Goal: Ask a question

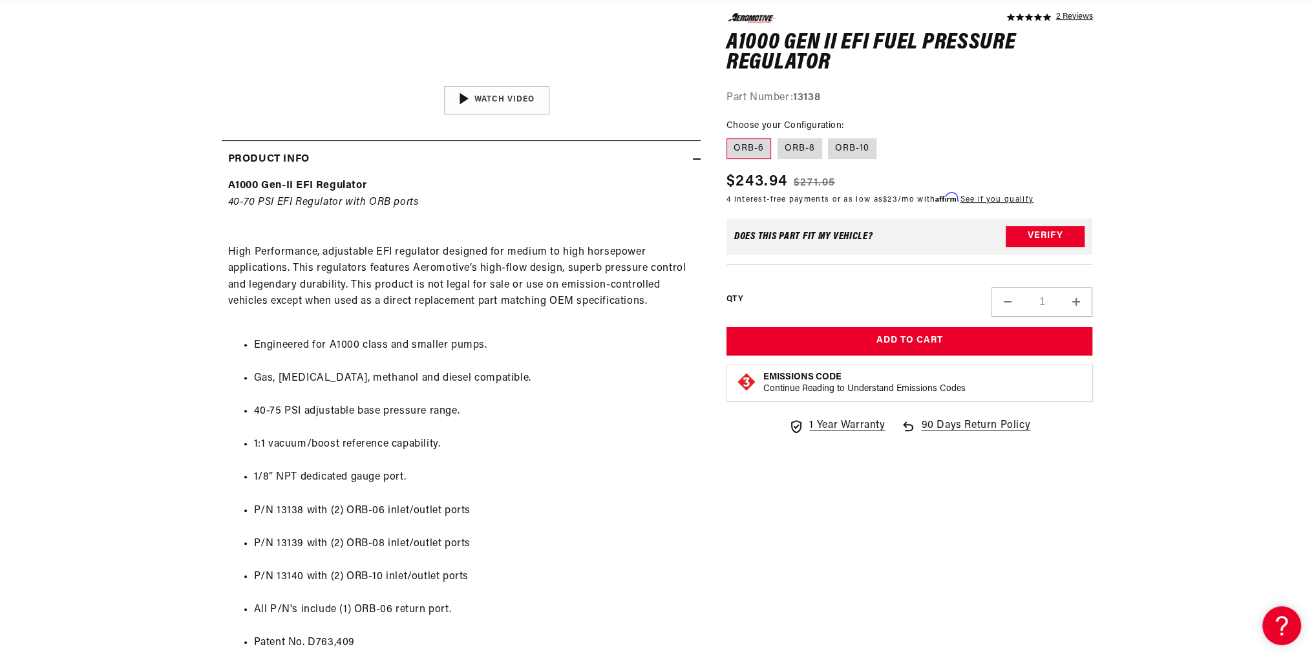
scroll to position [517, 0]
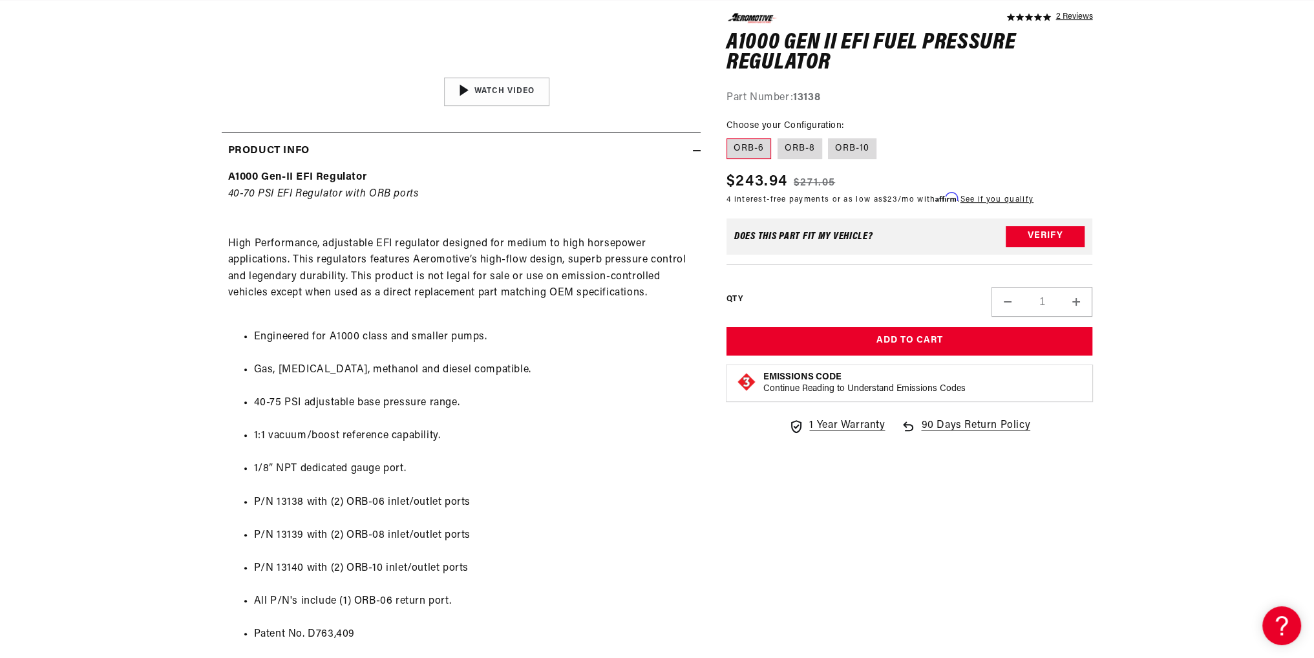
click at [604, 321] on ul "Engineered for A1000 class and smaller pumps. Gas, [MEDICAL_DATA], methanol and…" at bounding box center [461, 485] width 466 height 347
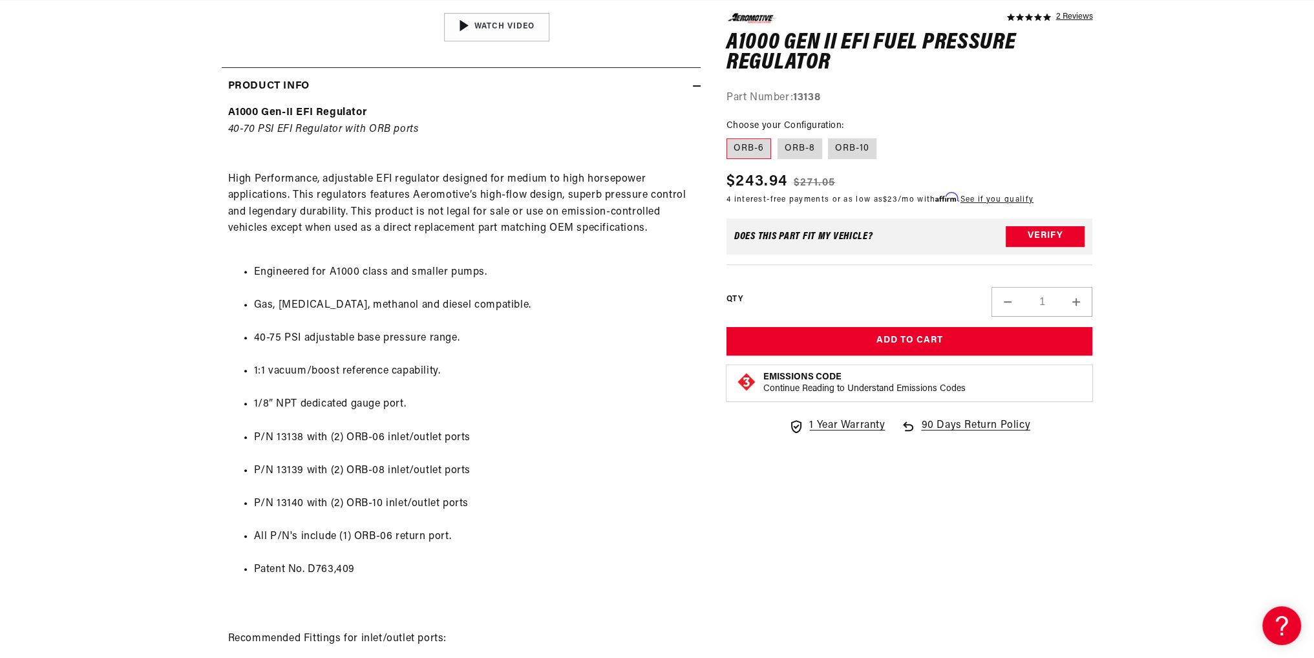
scroll to position [0, 733]
drag, startPoint x: 456, startPoint y: 340, endPoint x: 252, endPoint y: 337, distance: 203.7
click at [252, 337] on ul "Engineered for A1000 class and smaller pumps. Gas, [MEDICAL_DATA], methanol and…" at bounding box center [461, 421] width 466 height 347
click at [551, 467] on li "P/N 13139 with (2) ORB-08 inlet/outlet ports" at bounding box center [474, 471] width 440 height 17
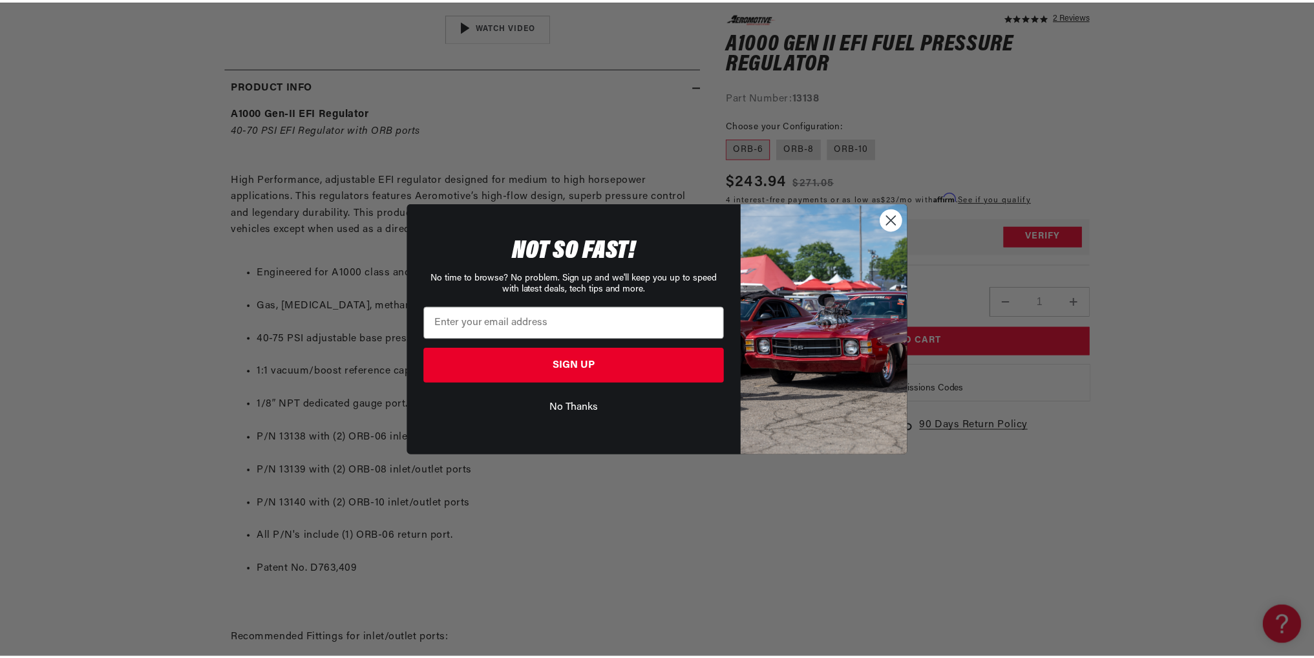
scroll to position [0, 0]
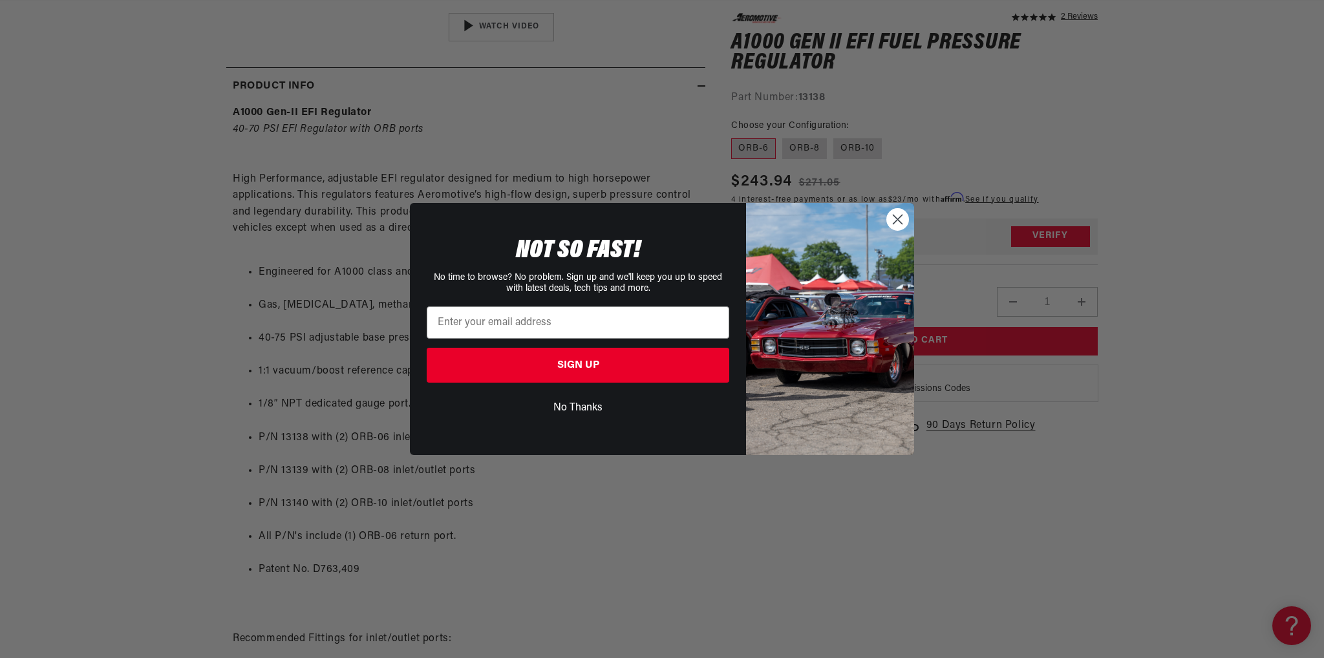
click at [898, 218] on icon "Close dialog" at bounding box center [897, 219] width 9 height 9
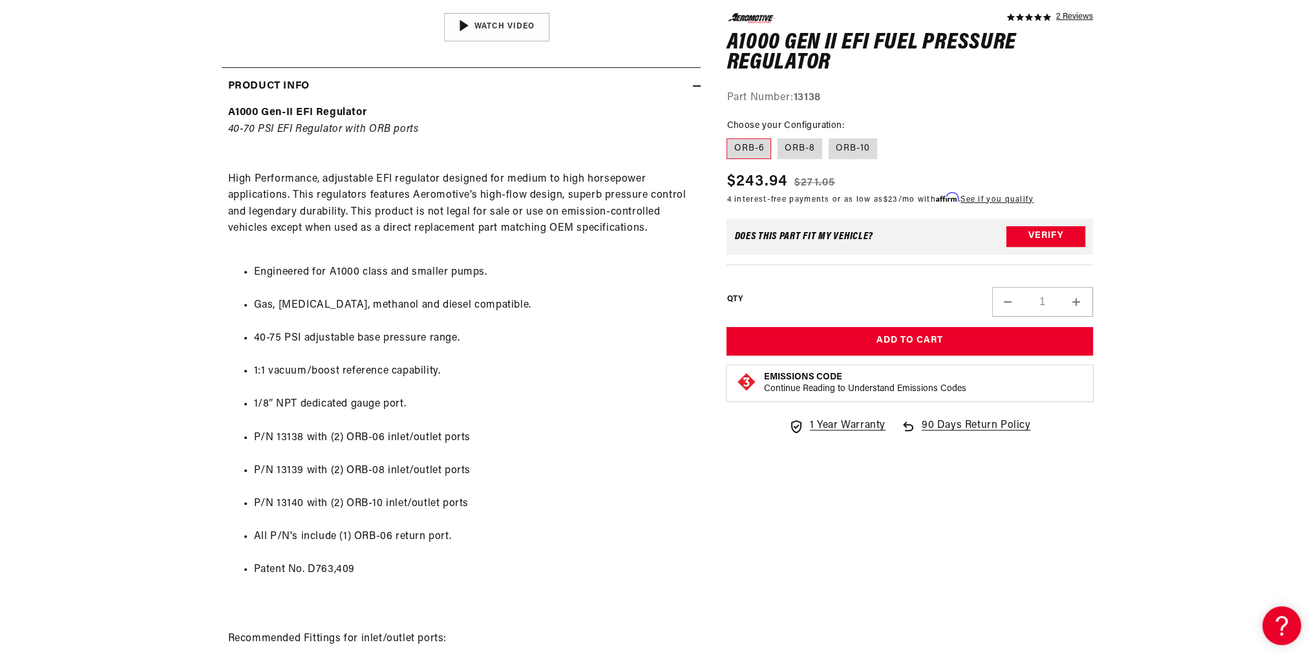
click at [135, 314] on section "5.0 star rating 2 Reviews A1000 Gen II EFI Fuel Pressure Regulator A1000 Gen II…" at bounding box center [657, 405] width 1314 height 1640
drag, startPoint x: 504, startPoint y: 554, endPoint x: 507, endPoint y: 532, distance: 22.2
click at [504, 553] on ul "Engineered for A1000 class and smaller pumps. Gas, [MEDICAL_DATA], methanol and…" at bounding box center [461, 421] width 466 height 347
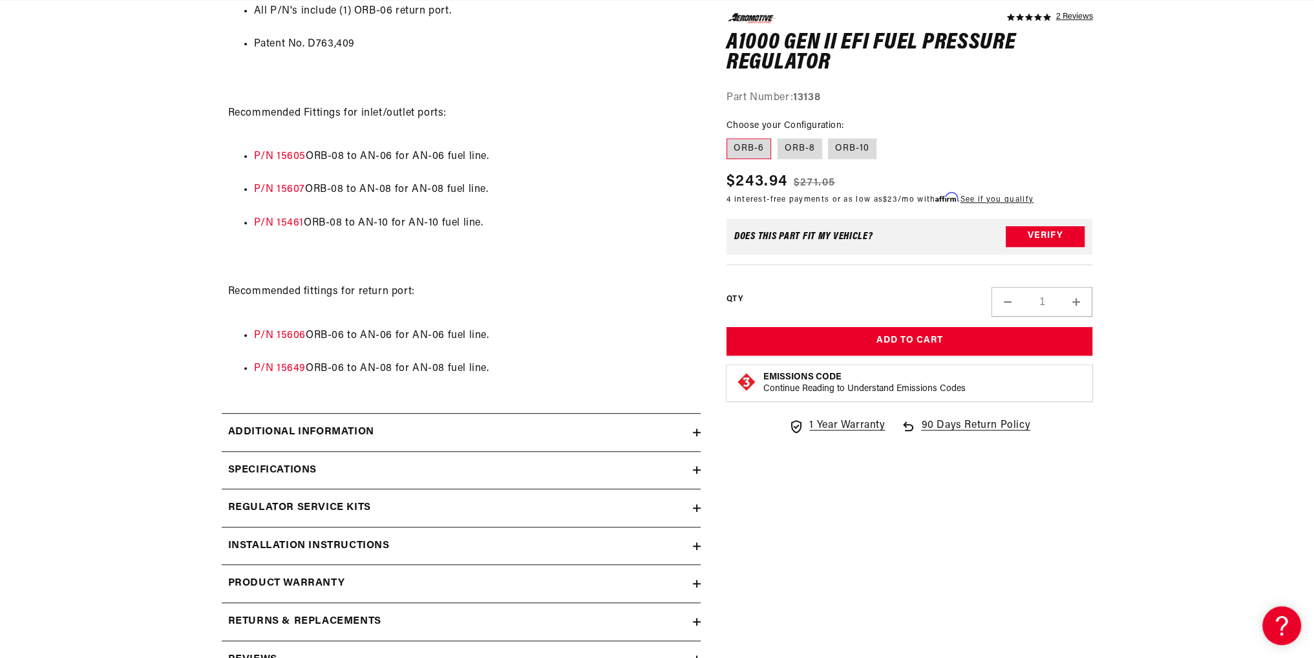
scroll to position [1164, 0]
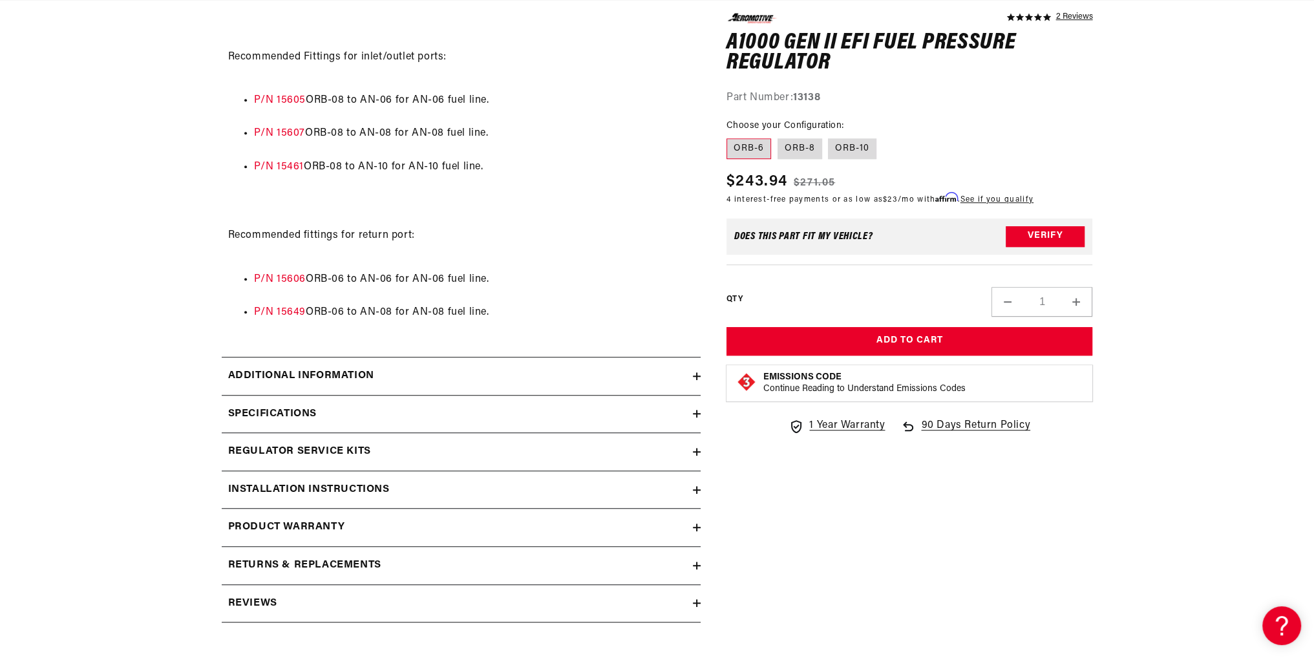
click at [600, 418] on div "Specifications" at bounding box center [457, 414] width 471 height 17
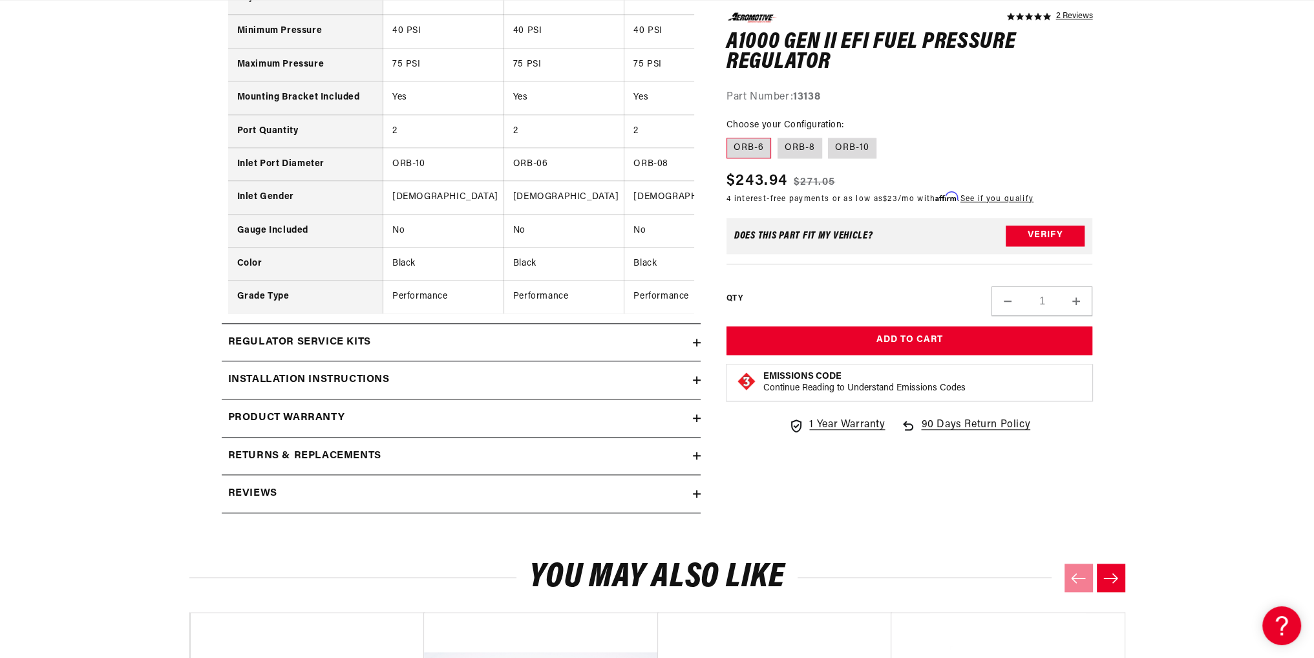
scroll to position [1745, 0]
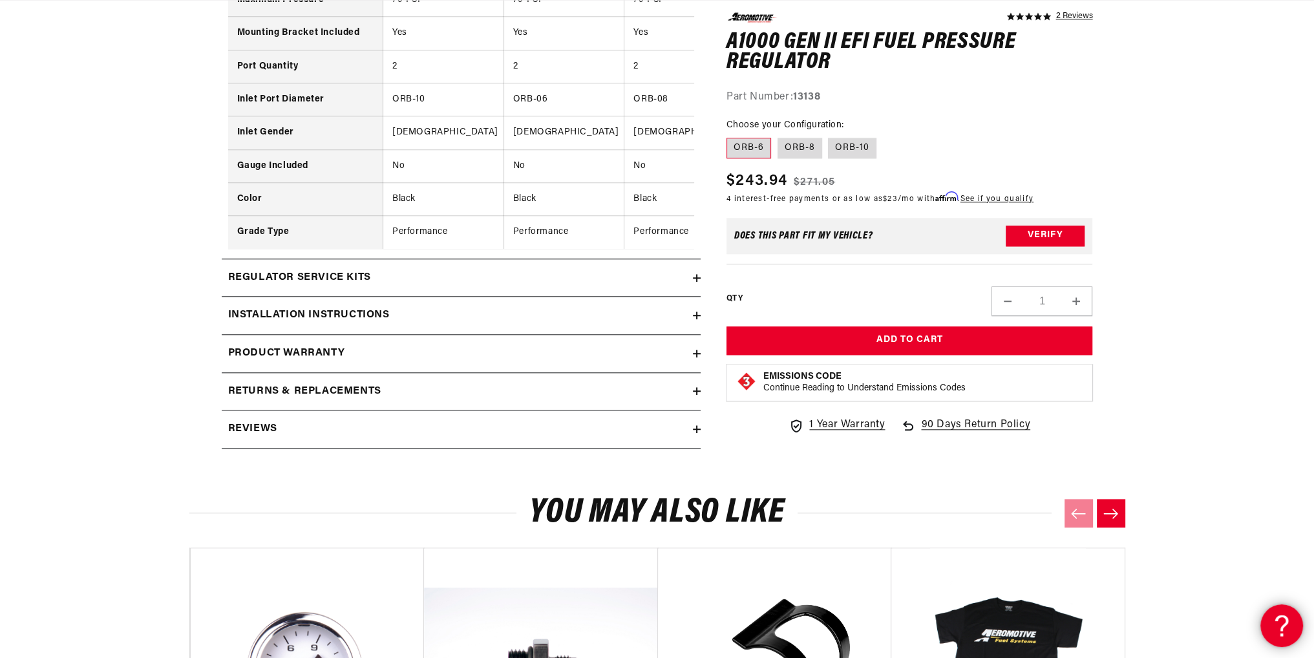
click at [1275, 619] on icon at bounding box center [1279, 623] width 19 height 97
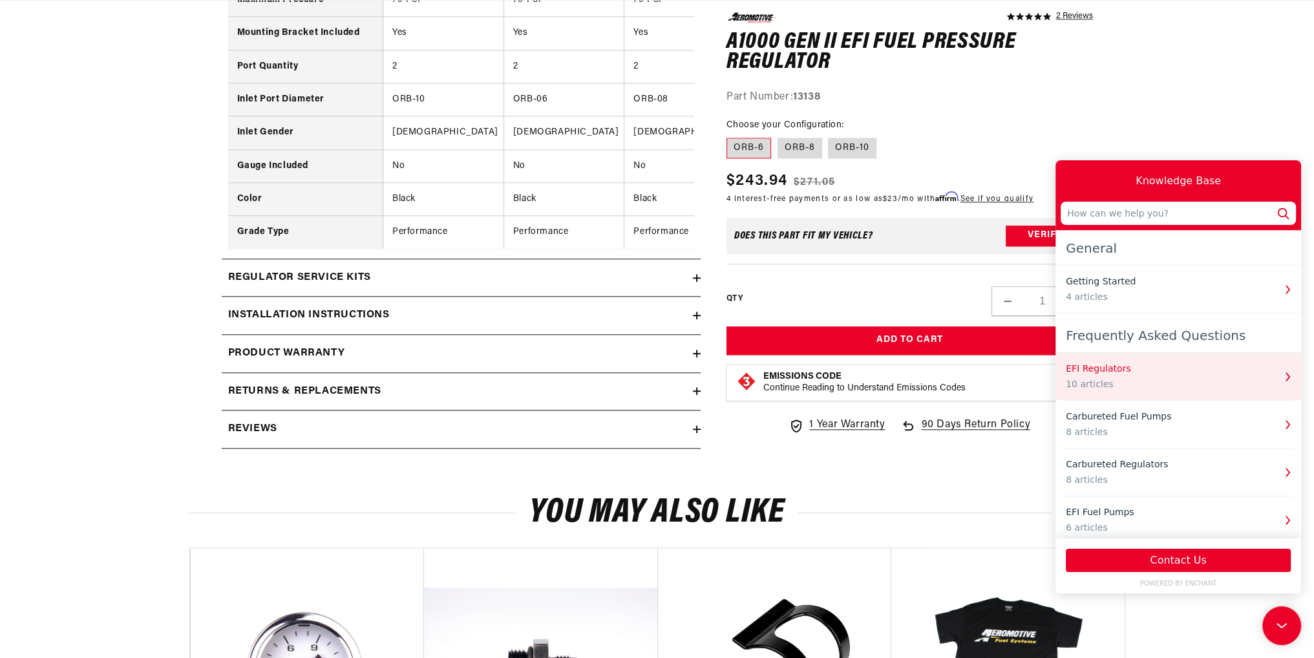
scroll to position [0, 1466]
click at [1127, 370] on div "EFI Regulators" at bounding box center [1170, 369] width 208 height 14
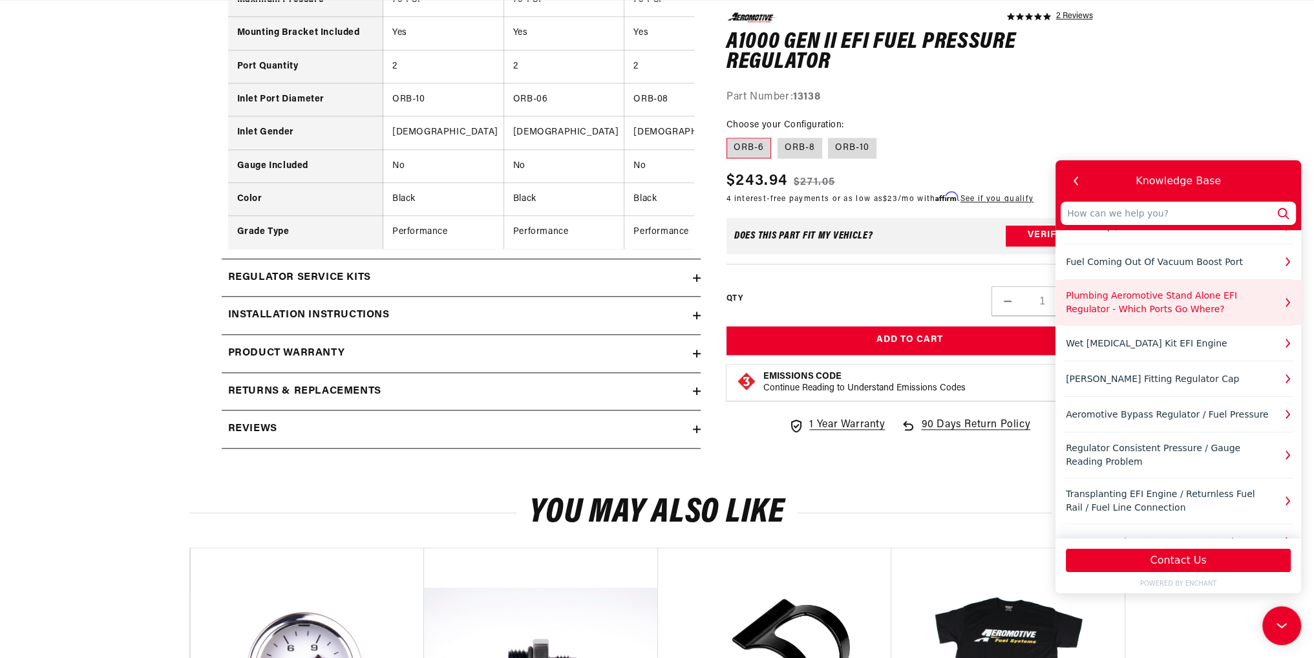
scroll to position [129, 0]
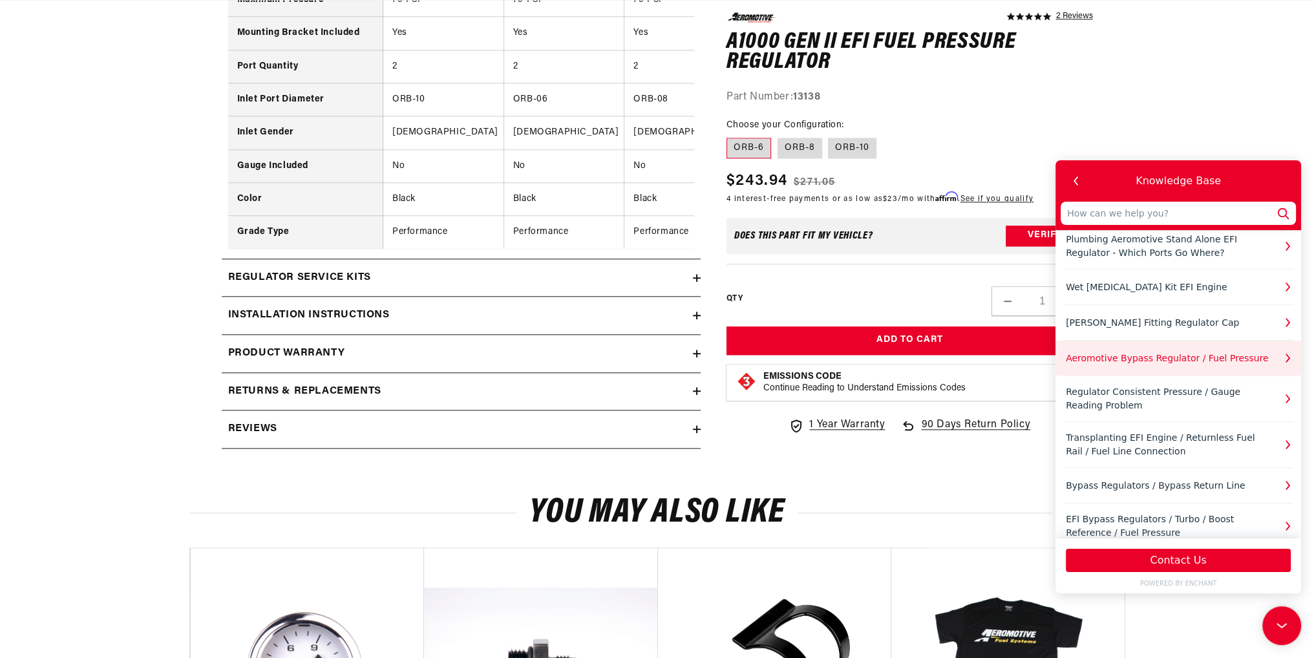
click at [1159, 356] on div "Aeromotive Bypass Regulator / Fuel Pressure" at bounding box center [1170, 359] width 208 height 14
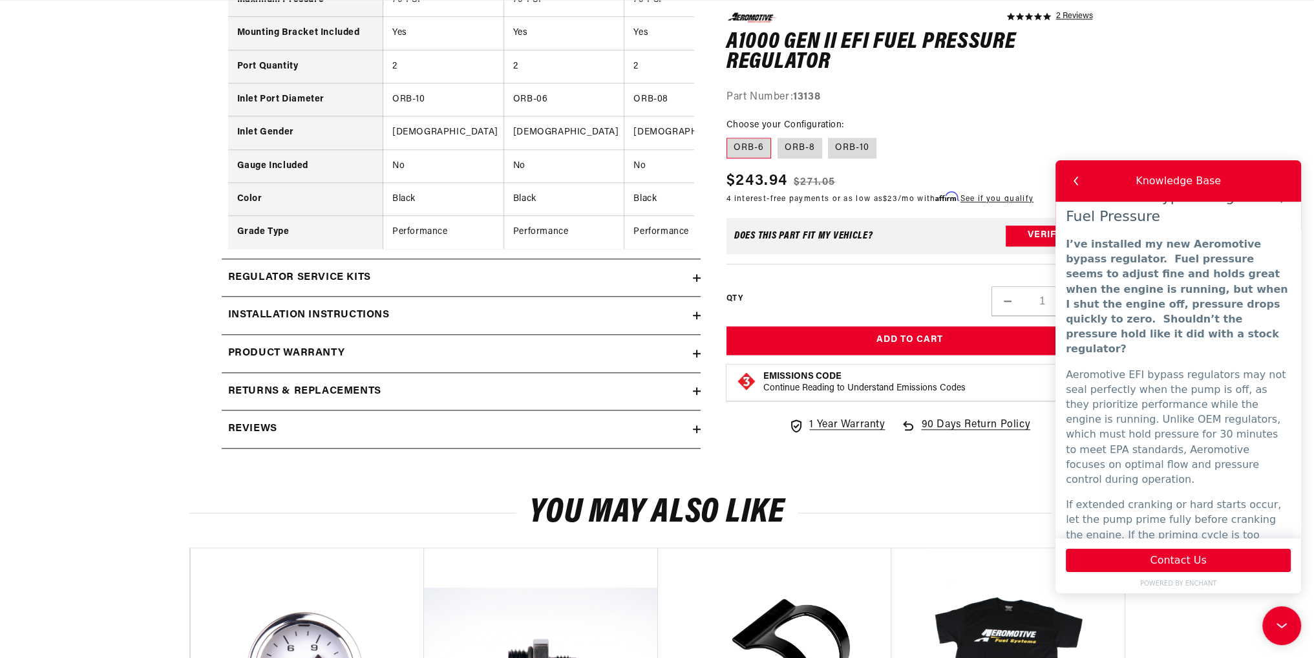
scroll to position [38, 0]
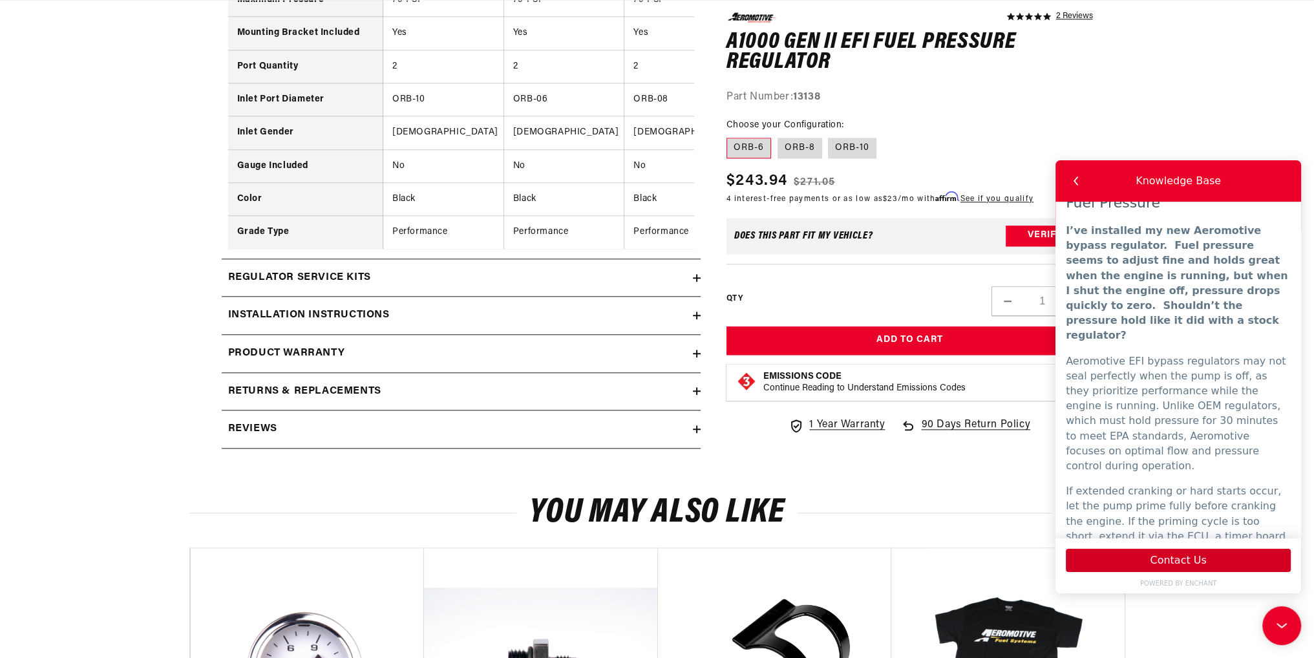
click at [1197, 560] on button "Contact Us" at bounding box center [1178, 560] width 225 height 23
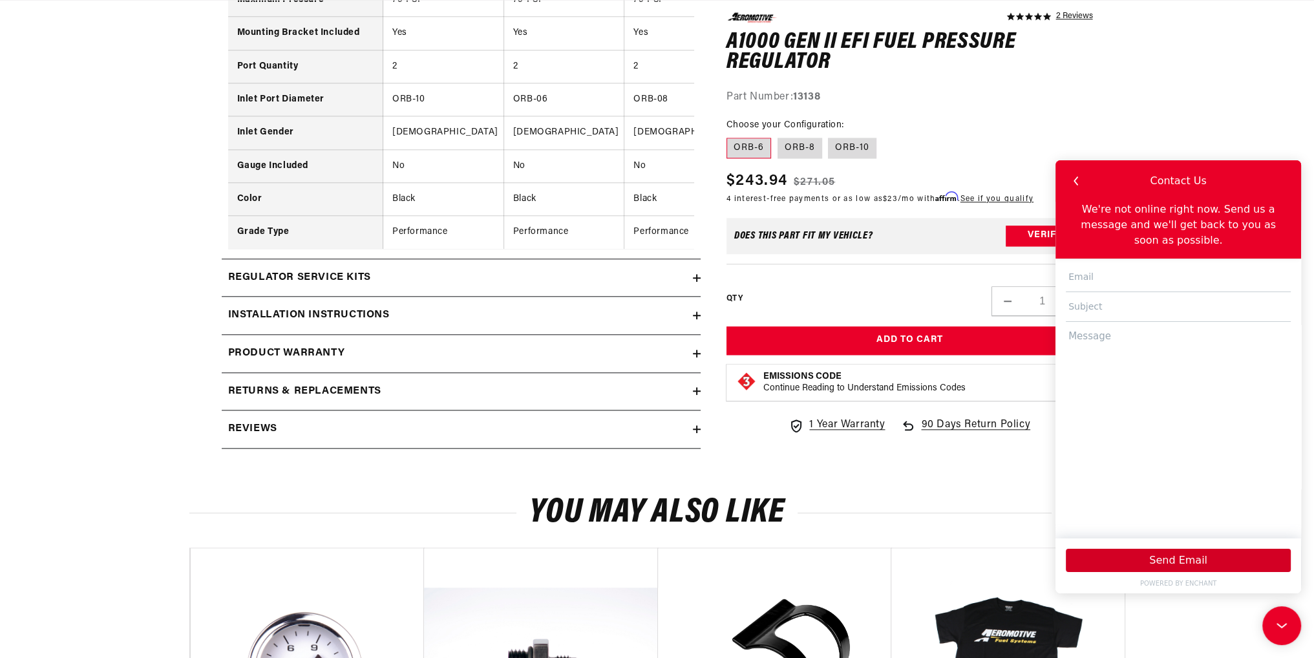
scroll to position [0, 733]
click at [1082, 262] on input "text" at bounding box center [1178, 277] width 225 height 30
type input "[PERSON_NAME][EMAIL_ADDRESS][PERSON_NAME][DOMAIN_NAME]"
click at [1074, 292] on input "text" at bounding box center [1178, 307] width 225 height 30
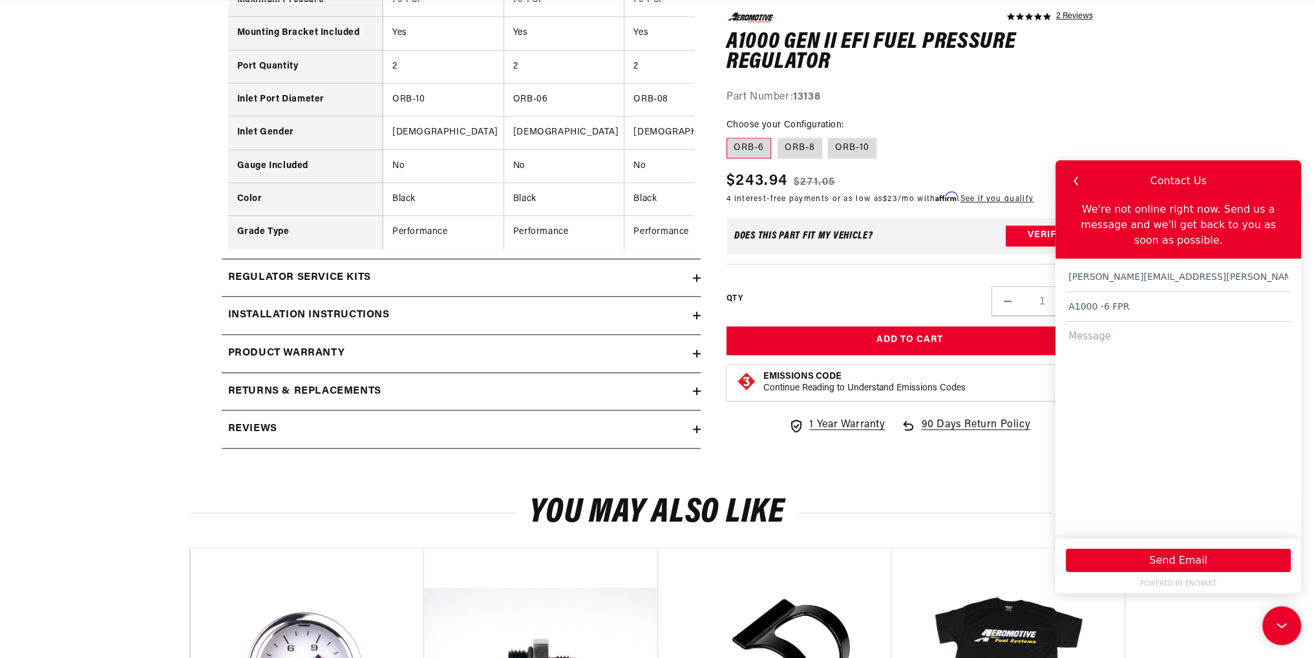
type input "A1000 -6 FPR"
click at [1115, 323] on textarea at bounding box center [1178, 424] width 225 height 204
type textarea "Is the [PERSON_NAME] of 75psi in regards to static or dynamic pressure? Thanks!"
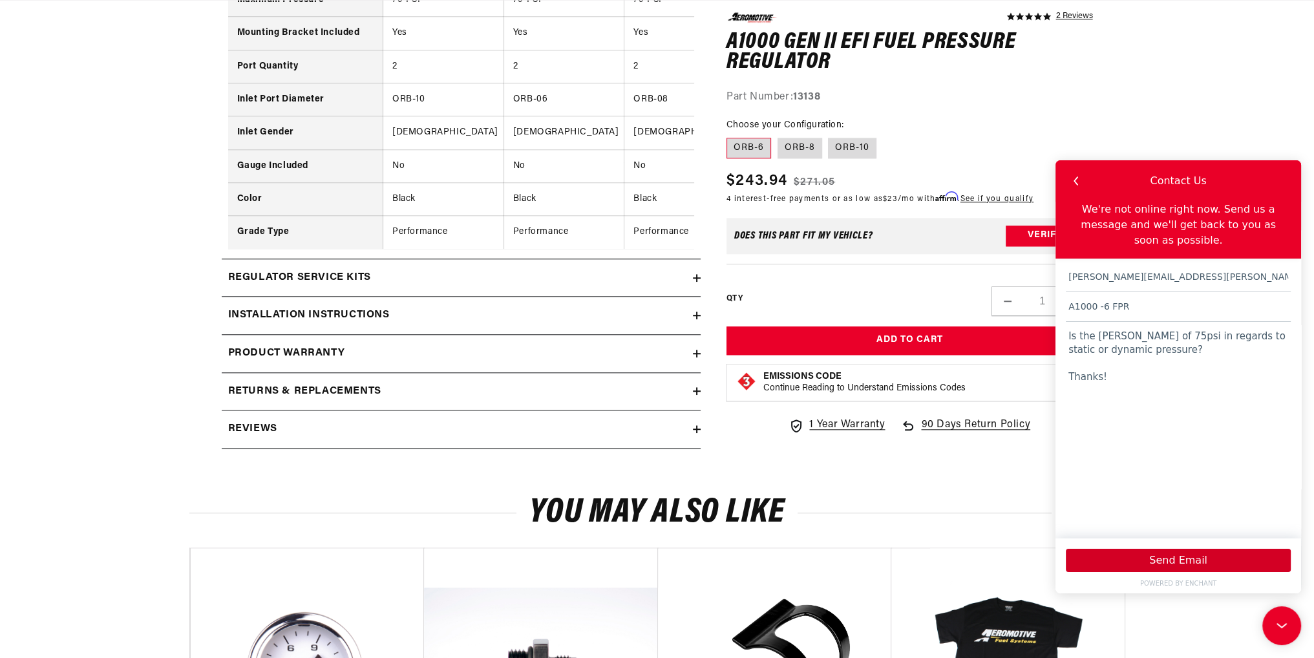
click at [1150, 556] on button "Send Email" at bounding box center [1178, 560] width 225 height 23
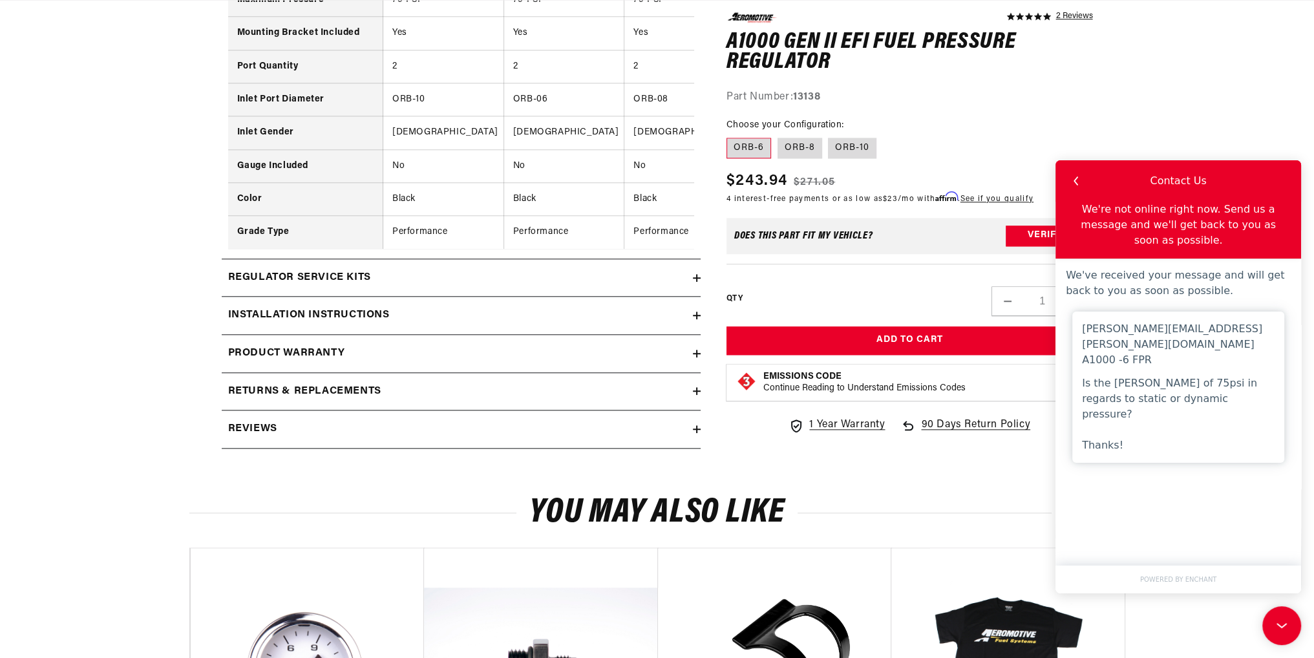
click at [1061, 109] on div "5.0 star rating 2 Reviews A1000 Gen II EFI Fuel Pressure Regulator A1000 Gen II…" at bounding box center [910, 230] width 367 height 434
